Goal: Find specific page/section: Find specific page/section

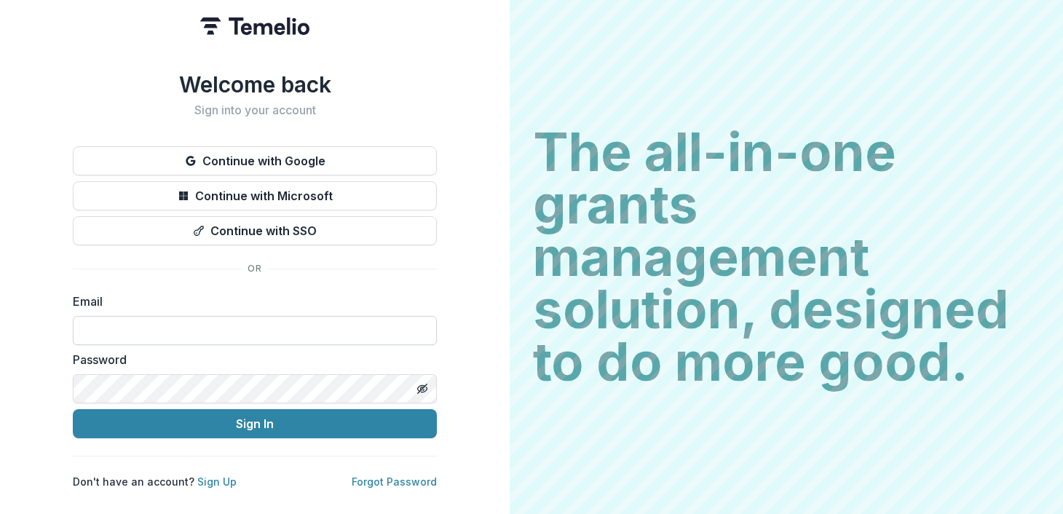
type input "**********"
click at [73, 409] on button "Sign In" at bounding box center [255, 423] width 364 height 29
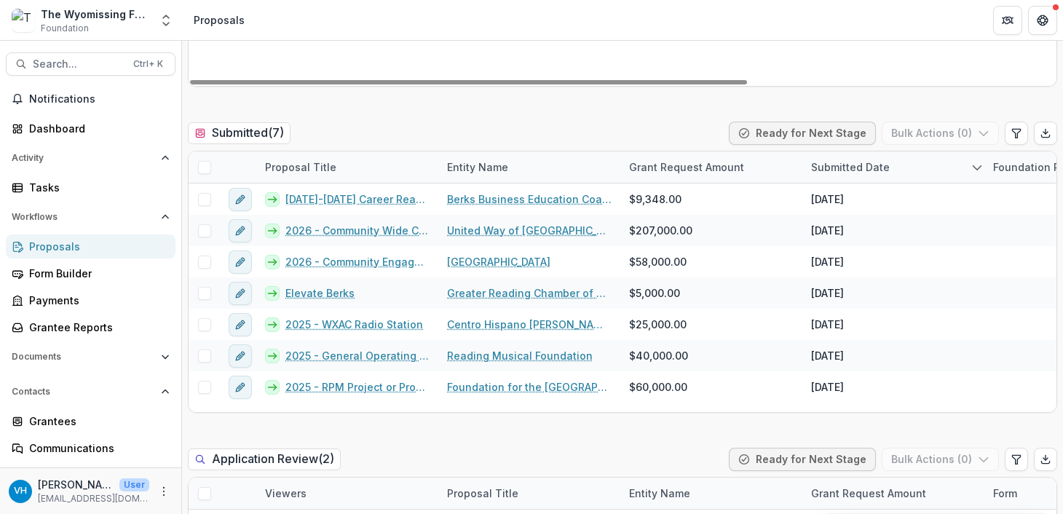
scroll to position [399, 0]
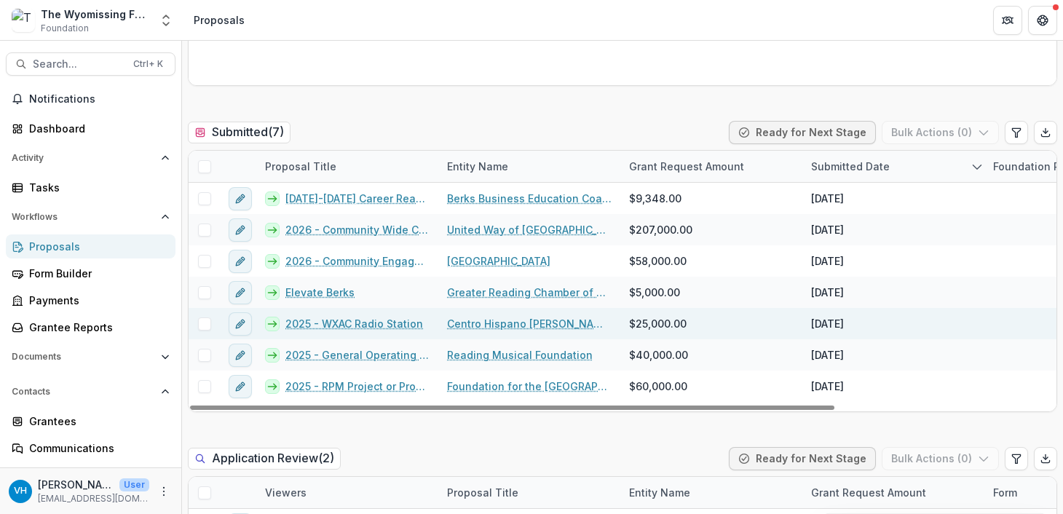
click at [375, 326] on link "2025 - WXAC Radio Station" at bounding box center [355, 323] width 138 height 15
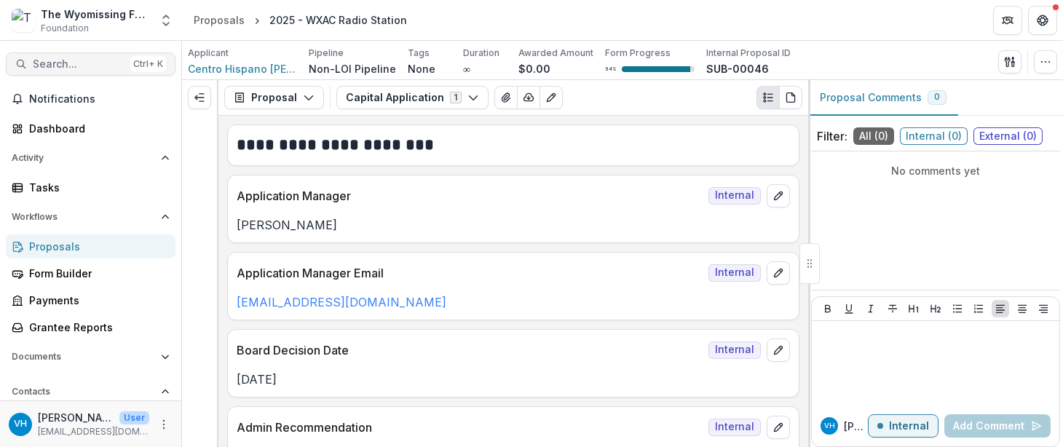
click at [87, 55] on button "Search... Ctrl + K" at bounding box center [91, 63] width 170 height 23
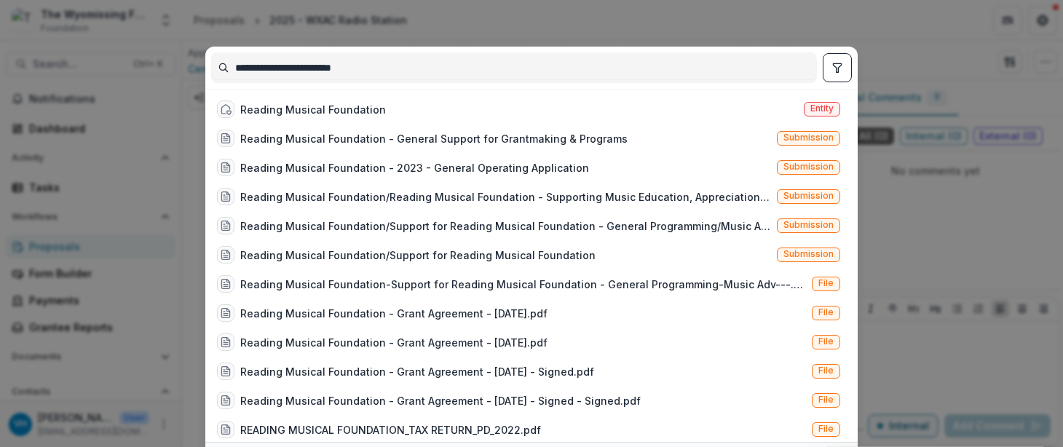
type input "**********"
click at [367, 113] on div "Reading Musical Foundation" at bounding box center [313, 109] width 146 height 15
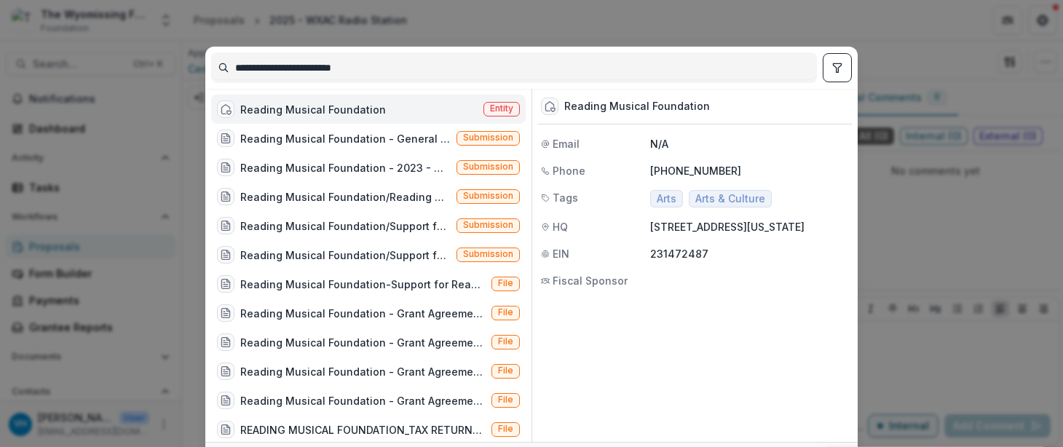
scroll to position [83, 0]
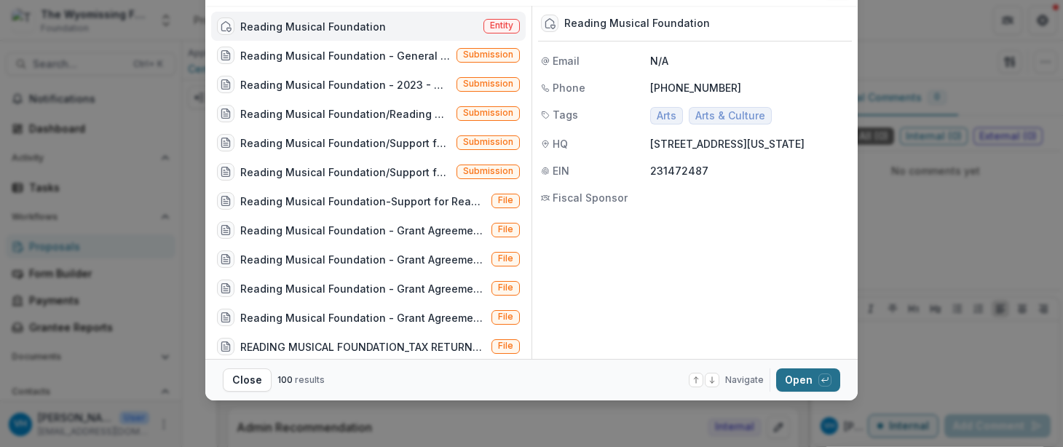
click at [794, 380] on button "Open with enter key" at bounding box center [808, 380] width 64 height 23
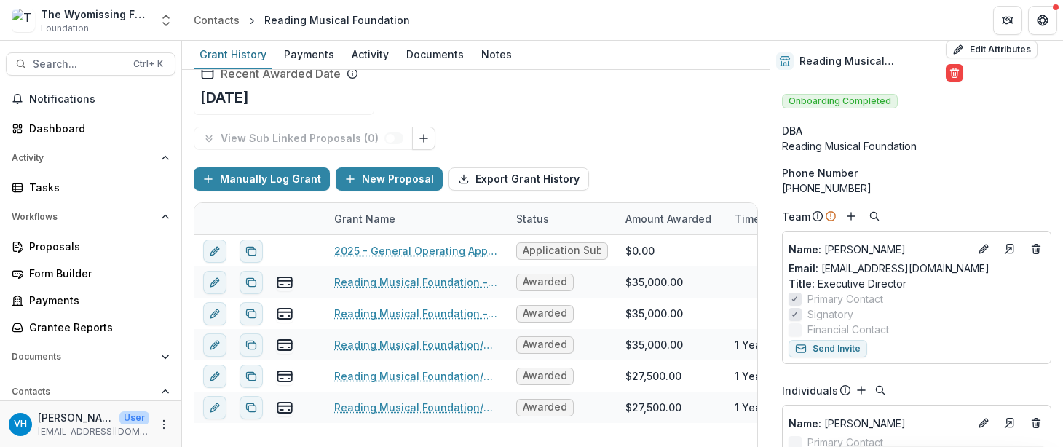
scroll to position [151, 0]
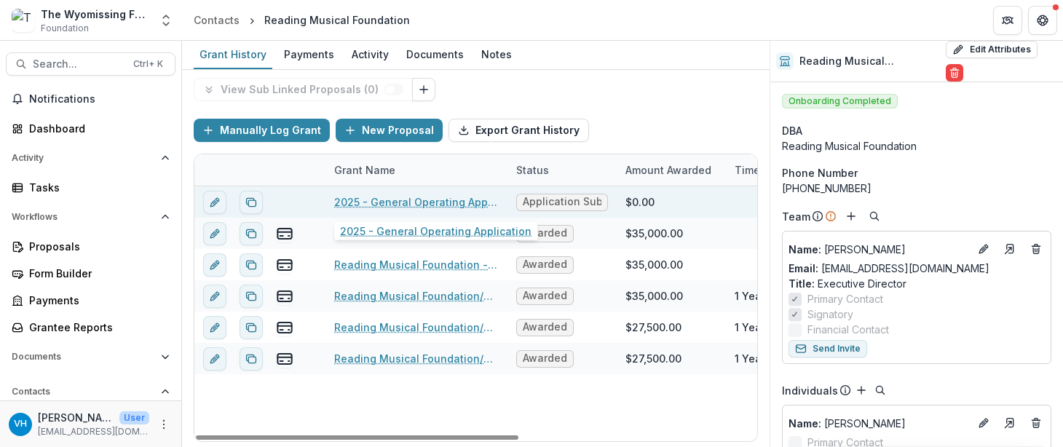
click at [443, 200] on link "2025 - General Operating Application" at bounding box center [416, 201] width 165 height 15
